Goal: Task Accomplishment & Management: Use online tool/utility

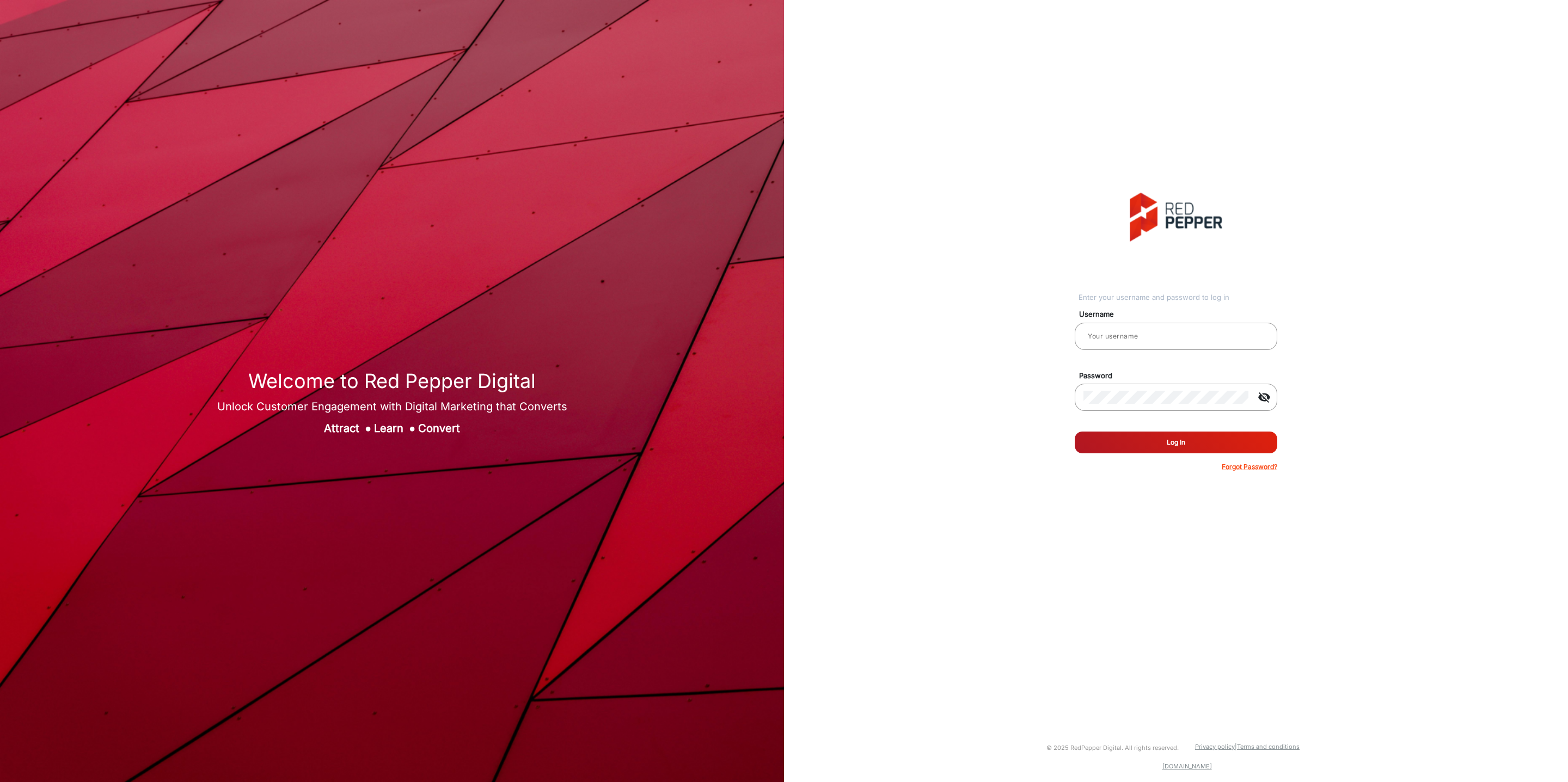
type input "[PERSON_NAME]"
click at [1188, 449] on button "Log In" at bounding box center [1176, 442] width 203 height 22
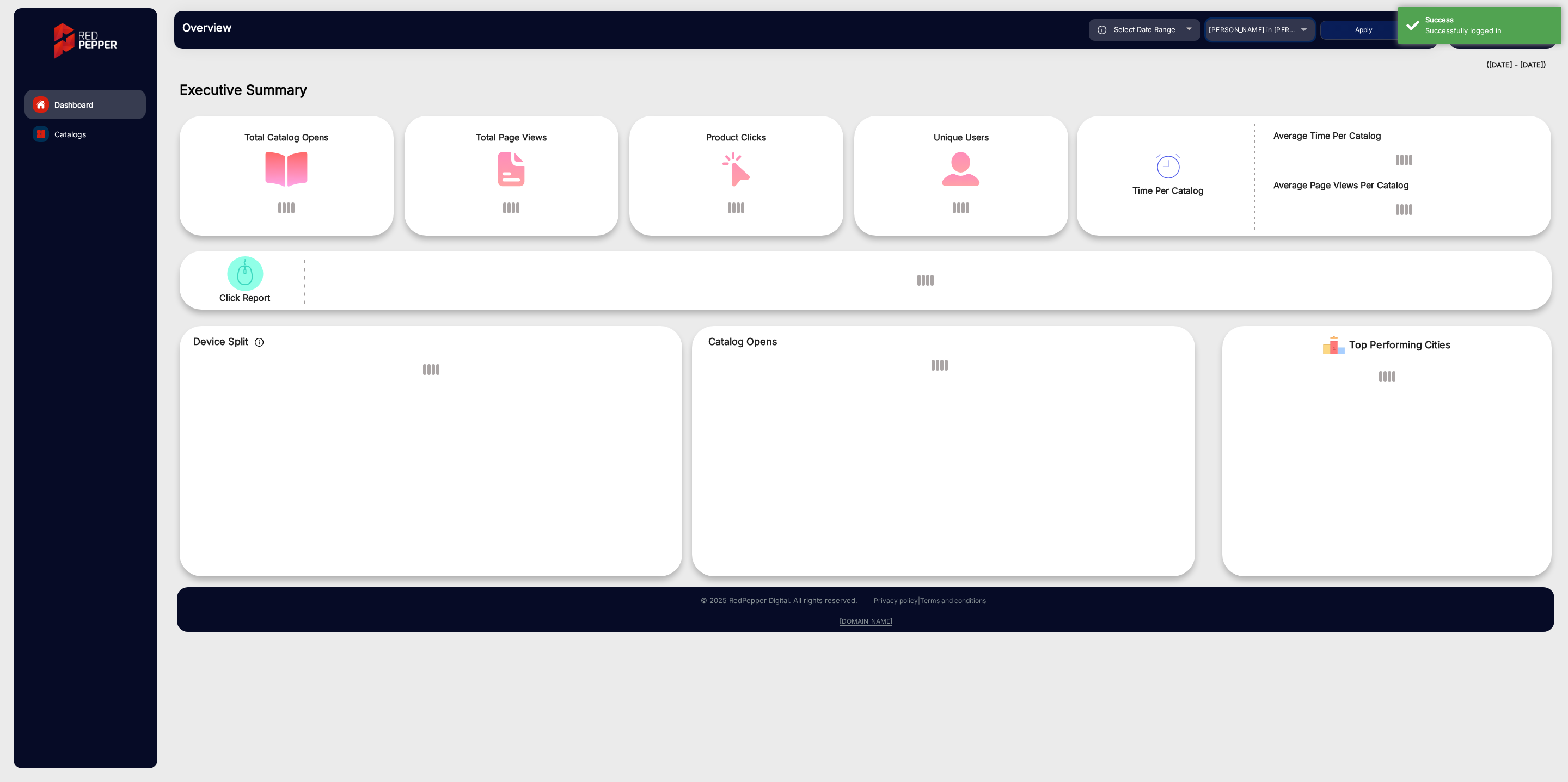
click at [1292, 35] on div "[PERSON_NAME] in [PERSON_NAME]" at bounding box center [1252, 29] width 87 height 13
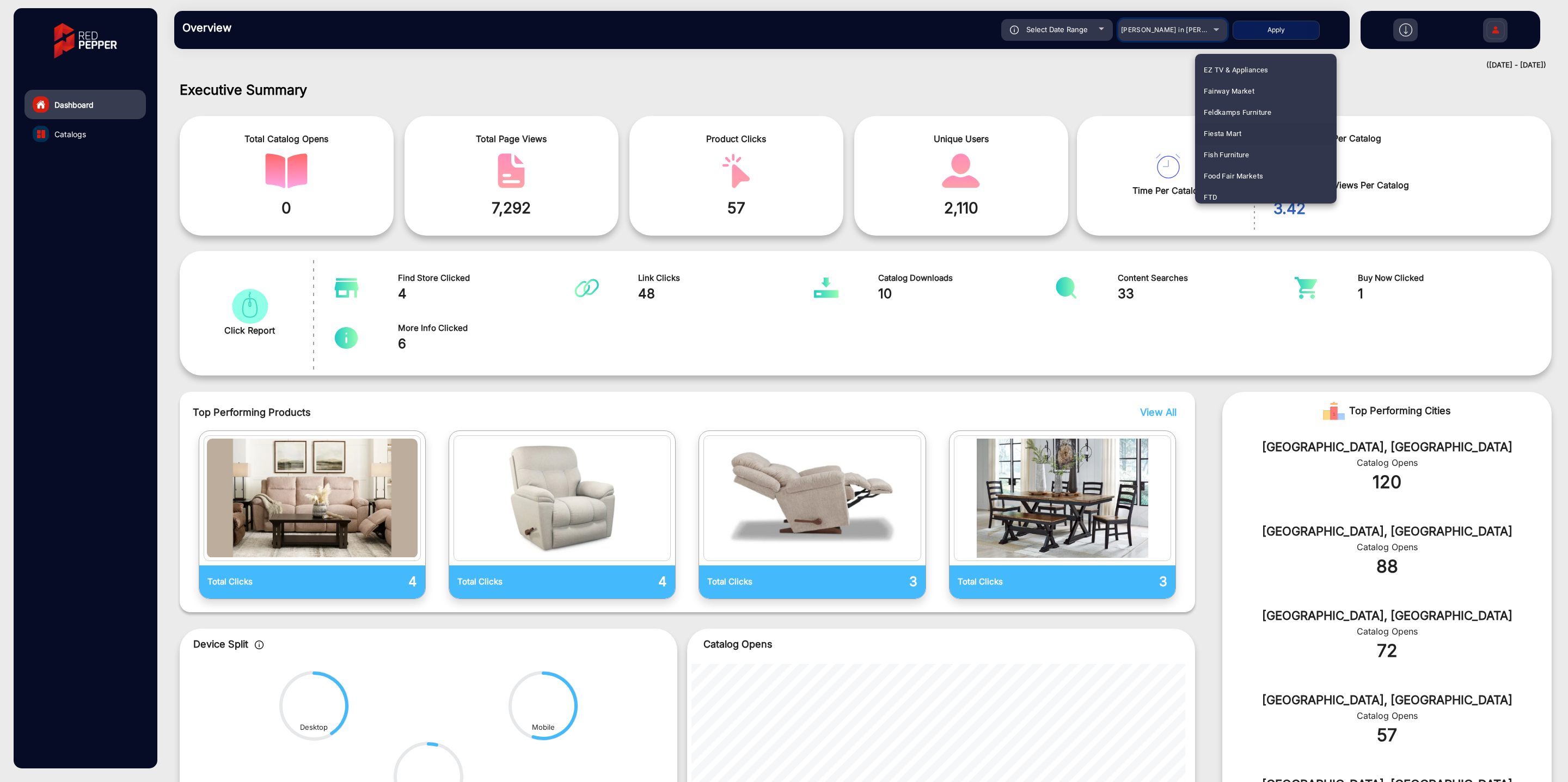
scroll to position [1207, 0]
click at [1152, 31] on div at bounding box center [784, 391] width 1568 height 782
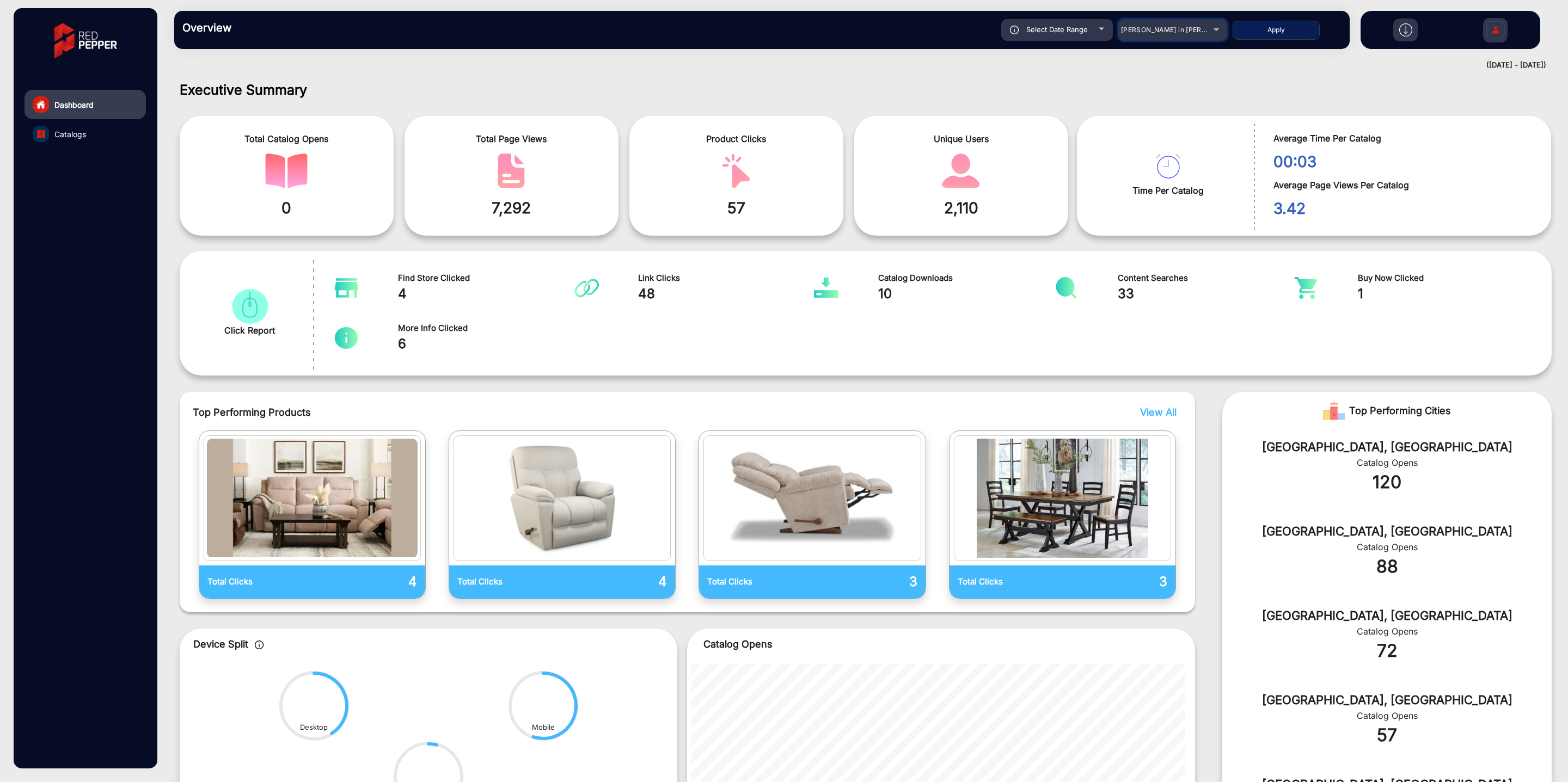
click at [1152, 31] on span "[PERSON_NAME] in [PERSON_NAME]" at bounding box center [1181, 29] width 121 height 8
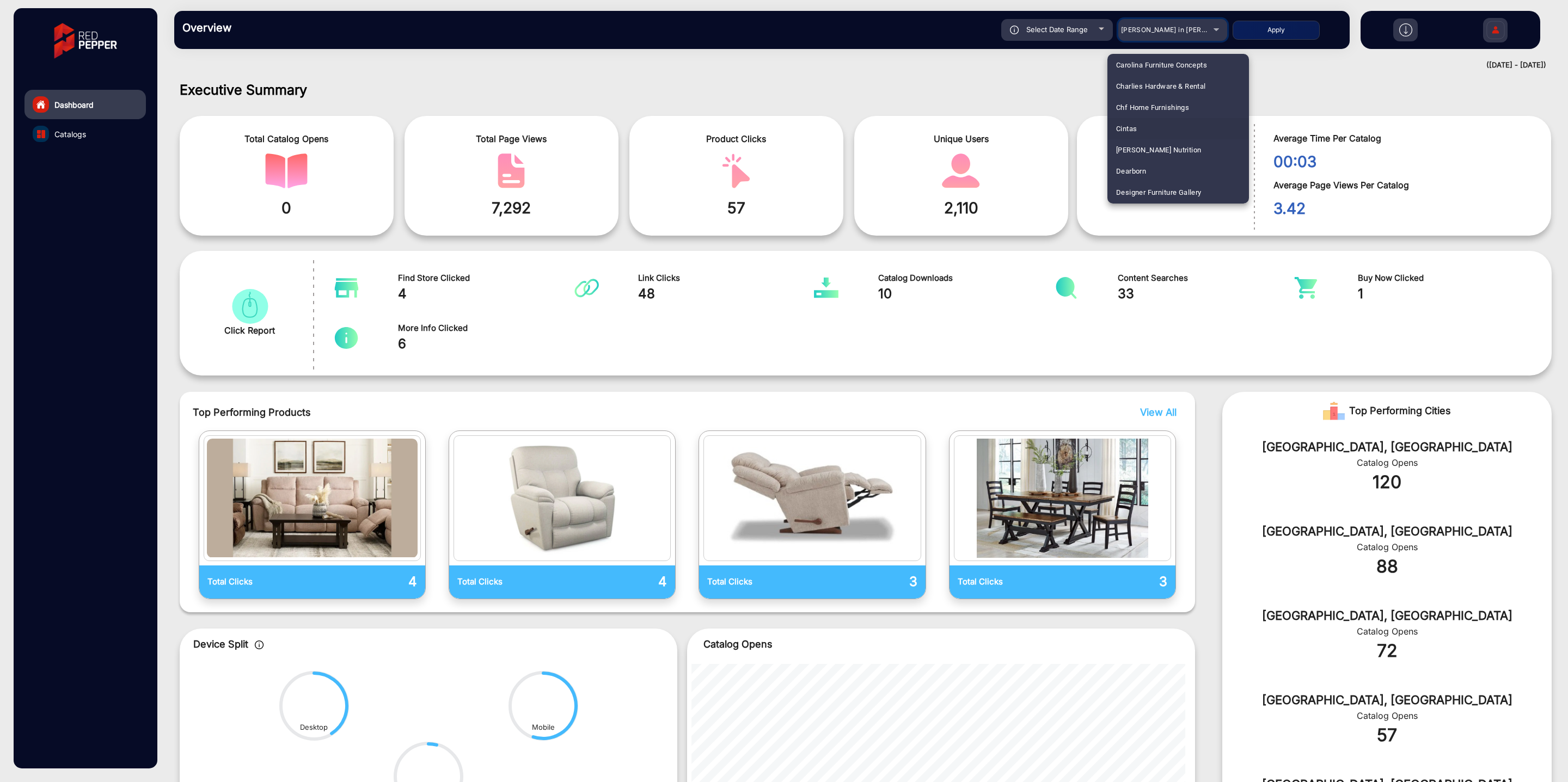
scroll to position [680, 0]
click at [1160, 38] on div at bounding box center [784, 391] width 1568 height 782
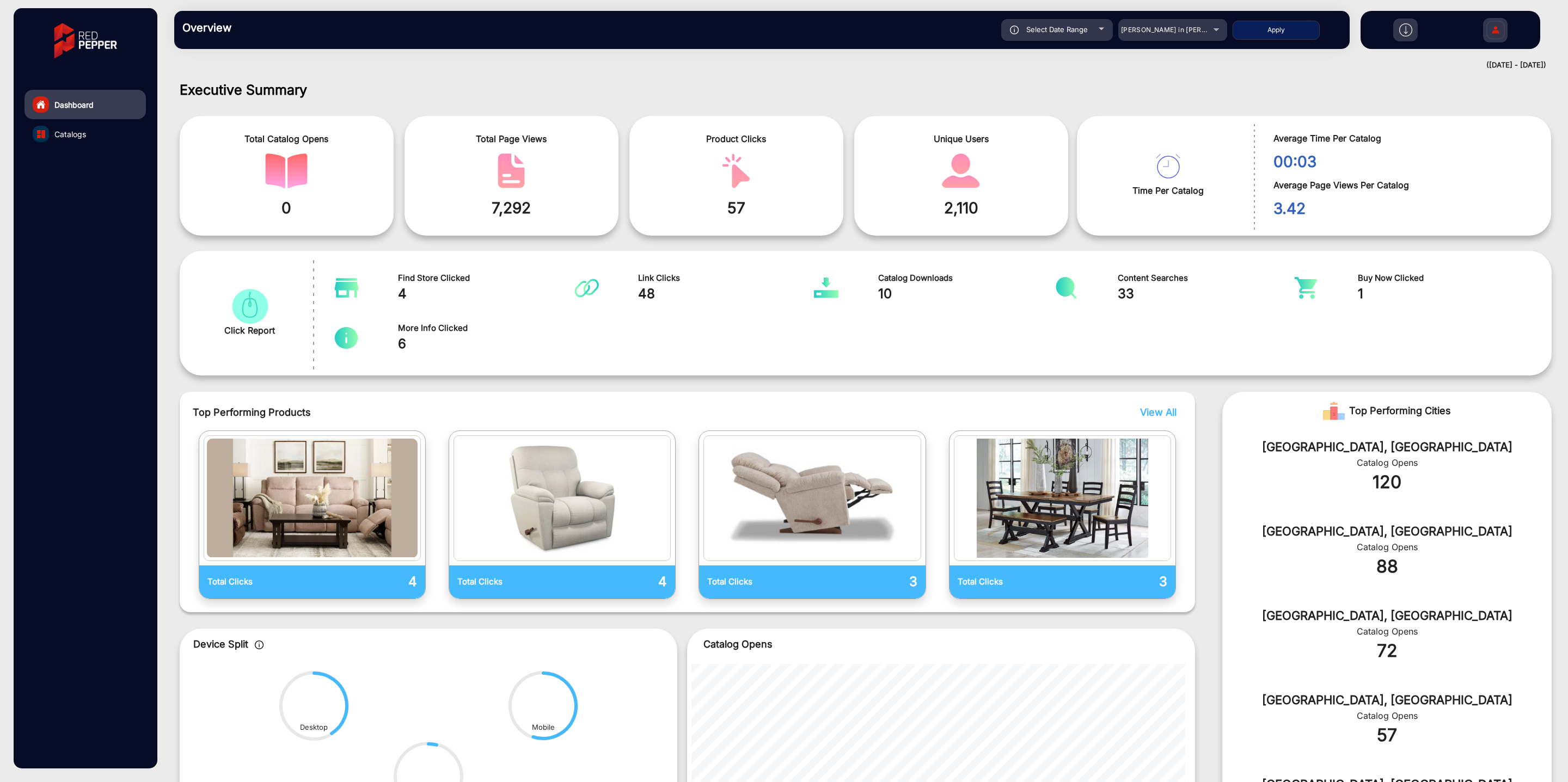
click at [908, 77] on div "Executive Summary Total Catalog Opens 0 Total Page Views 7,292 Product Clicks 5…" at bounding box center [866, 428] width 1405 height 709
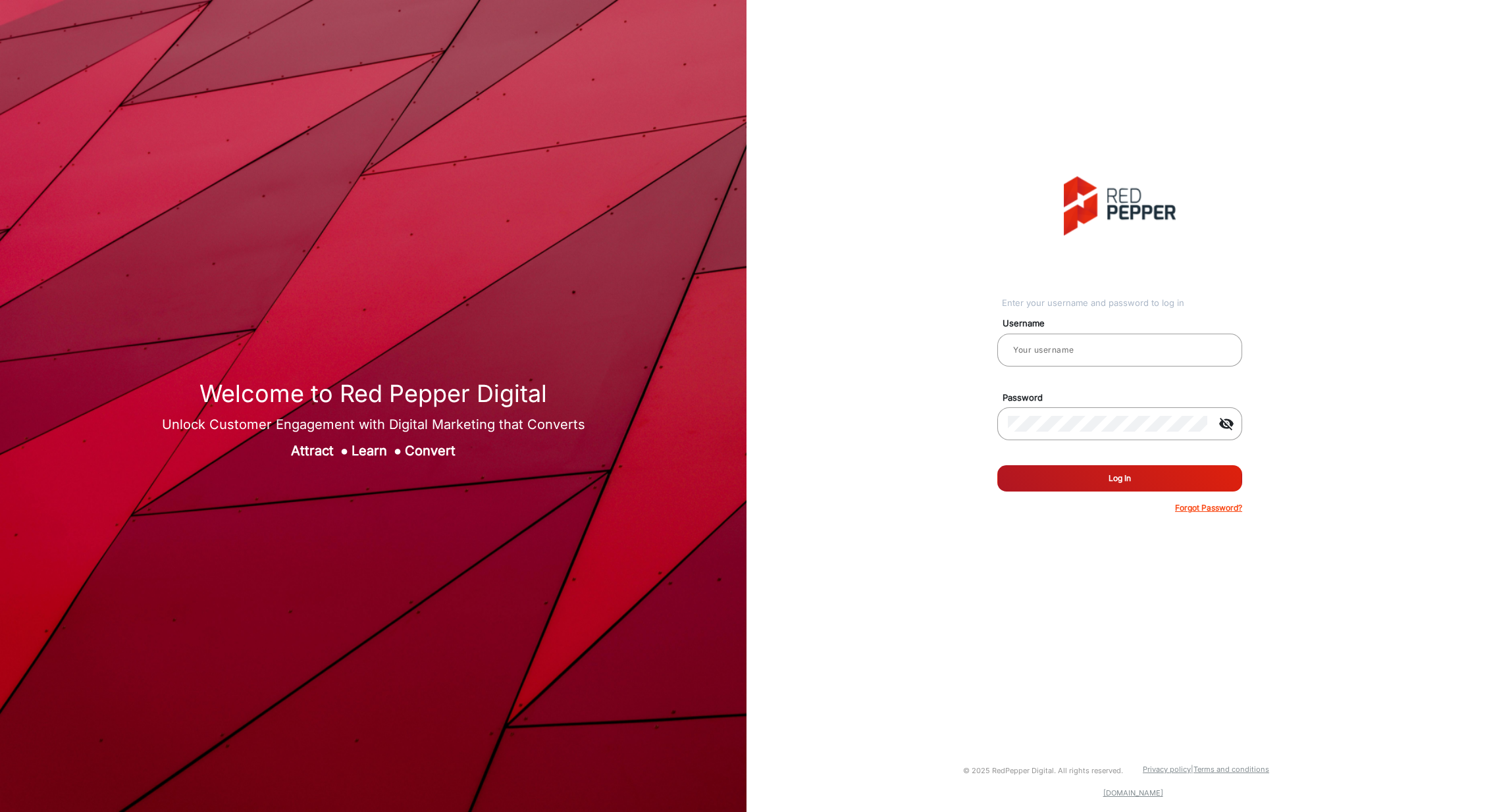
type input "[PERSON_NAME]"
click at [1071, 481] on button "Log In" at bounding box center [1119, 478] width 245 height 26
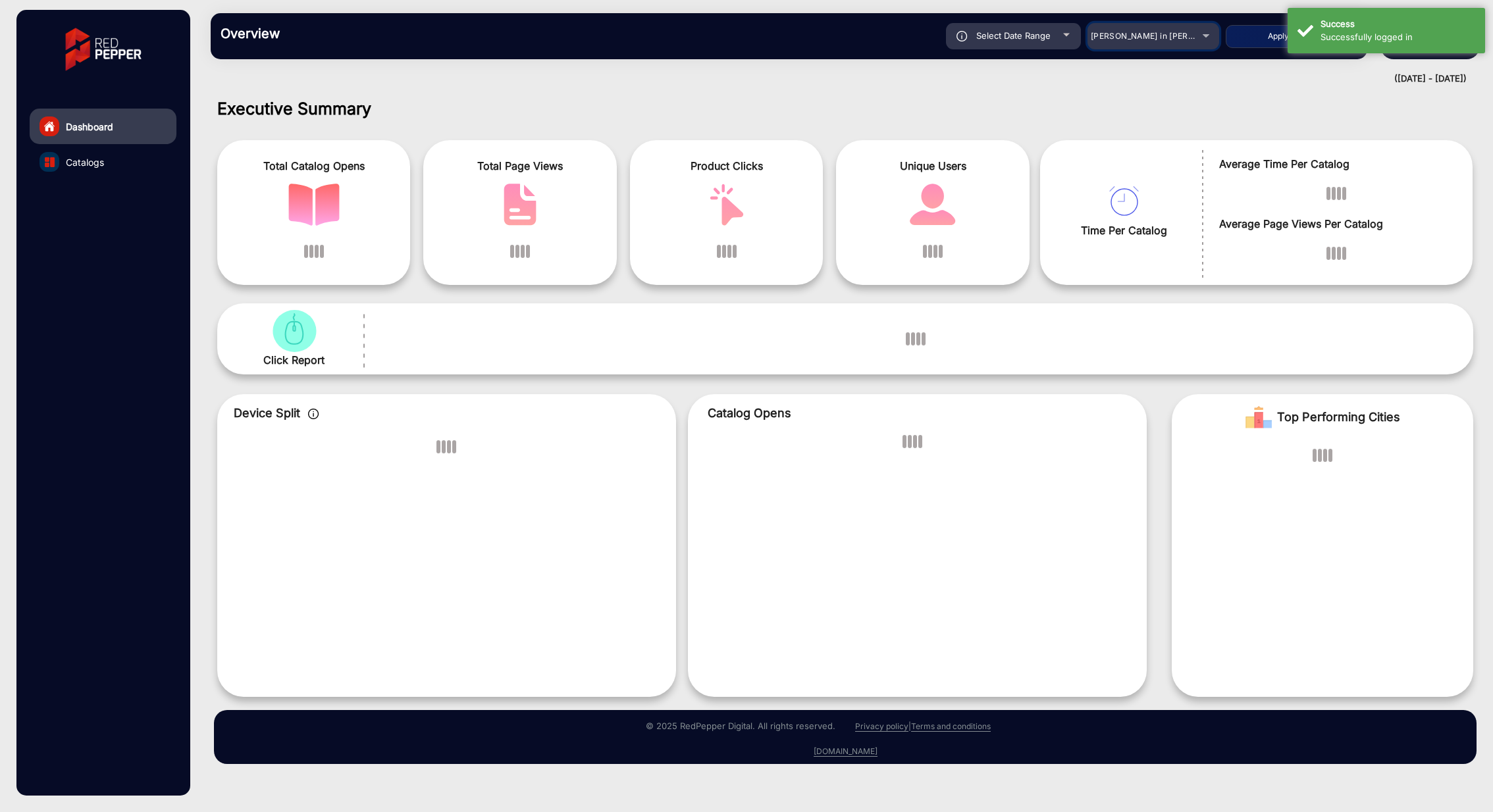
click at [1164, 42] on div "[PERSON_NAME] in [PERSON_NAME]" at bounding box center [1143, 35] width 105 height 15
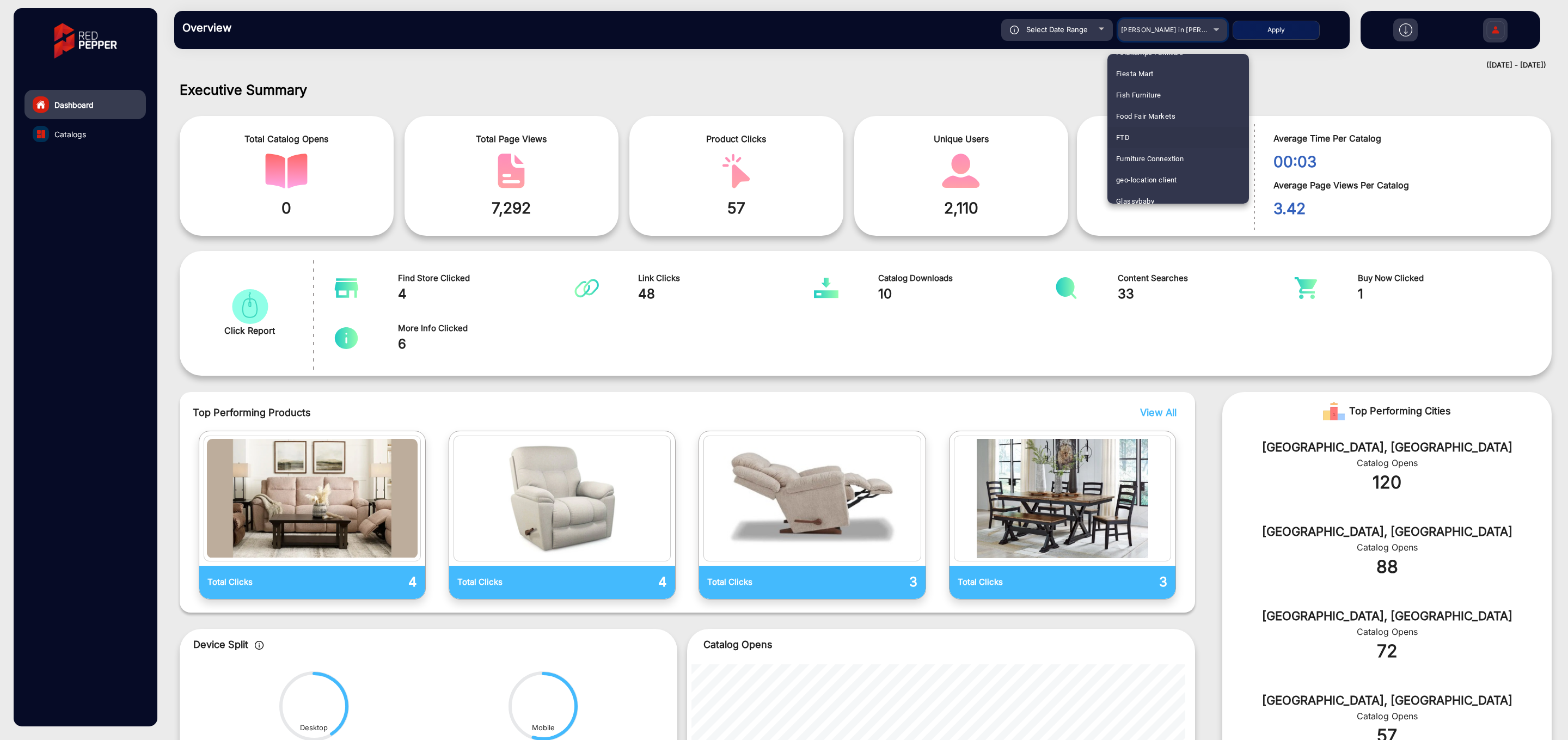
scroll to position [1271, 0]
